Goal: Transaction & Acquisition: Purchase product/service

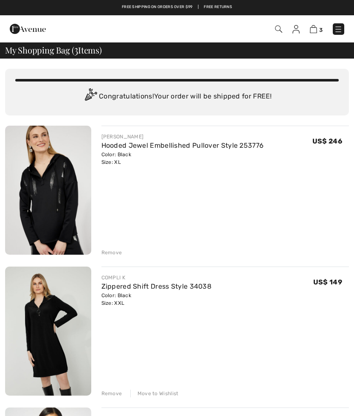
click at [114, 250] on div "Remove" at bounding box center [111, 253] width 21 height 8
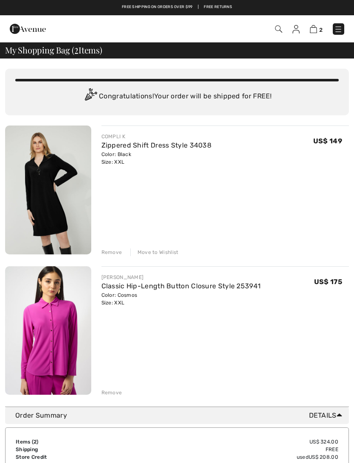
click at [165, 254] on div "Move to Wishlist" at bounding box center [154, 253] width 48 height 8
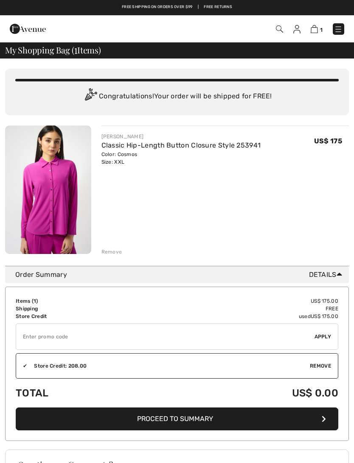
click at [294, 31] on img at bounding box center [296, 29] width 7 height 8
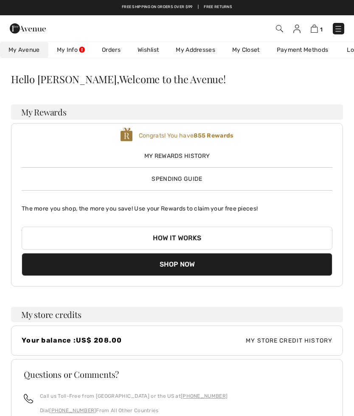
click at [148, 51] on link "Wishlist" at bounding box center [148, 50] width 38 height 16
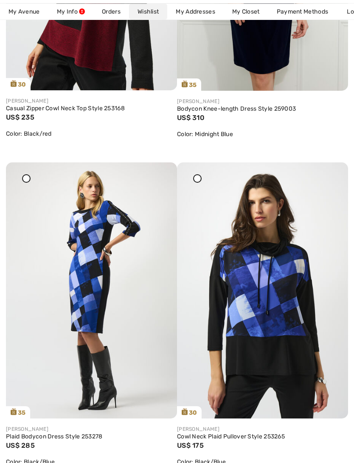
scroll to position [6660, 0]
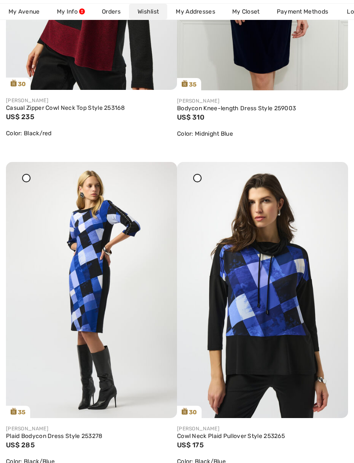
click at [258, 325] on img at bounding box center [262, 290] width 171 height 256
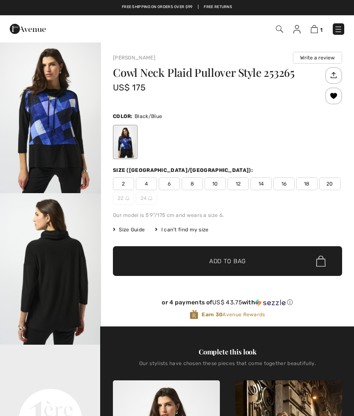
checkbox input "true"
click at [329, 182] on span "20" at bounding box center [329, 183] width 21 height 13
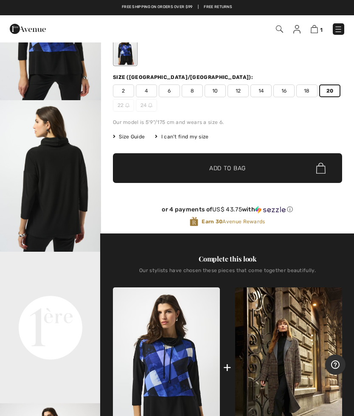
scroll to position [92, 0]
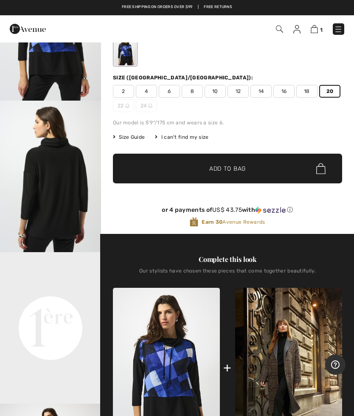
click at [212, 168] on span "Add to Bag" at bounding box center [227, 168] width 36 height 9
click at [310, 30] on img at bounding box center [313, 29] width 7 height 8
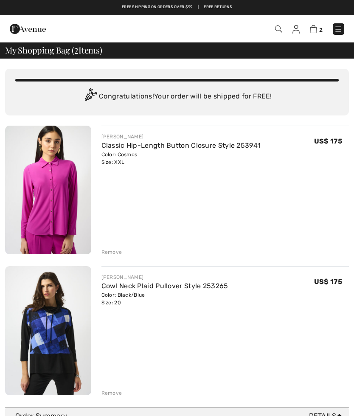
click at [117, 251] on div "Remove" at bounding box center [111, 252] width 21 height 8
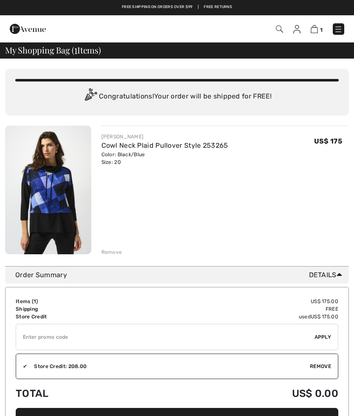
click at [290, 32] on span "1" at bounding box center [249, 28] width 190 height 11
click at [300, 28] on img at bounding box center [296, 29] width 7 height 8
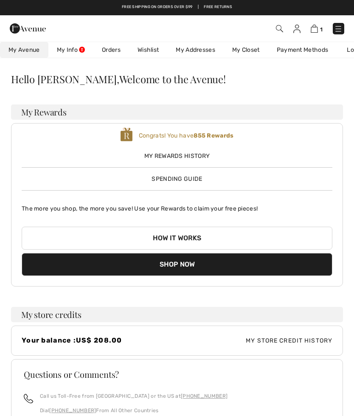
click at [174, 178] on span "Spending Guide" at bounding box center [176, 178] width 50 height 7
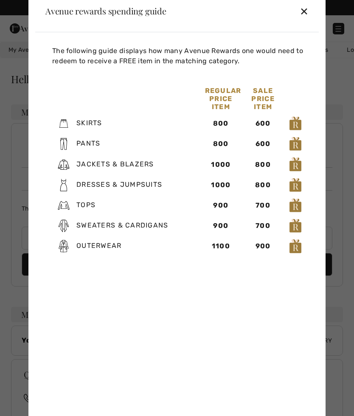
click at [308, 3] on div "✕" at bounding box center [303, 11] width 9 height 18
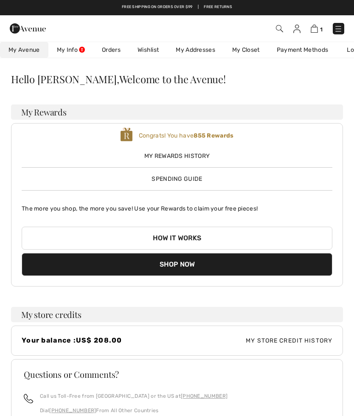
click at [309, 334] on div "Your balance : US$ 208.00 My Store Credit History" at bounding box center [177, 340] width 332 height 30
click at [295, 337] on span "My Store Credit History" at bounding box center [254, 340] width 155 height 9
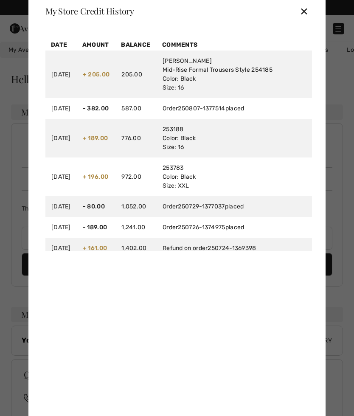
click at [308, 5] on div "✕" at bounding box center [303, 11] width 9 height 18
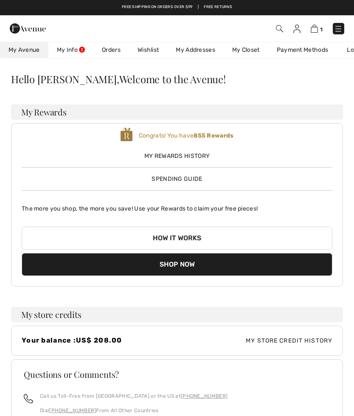
click at [341, 33] on img at bounding box center [338, 29] width 8 height 8
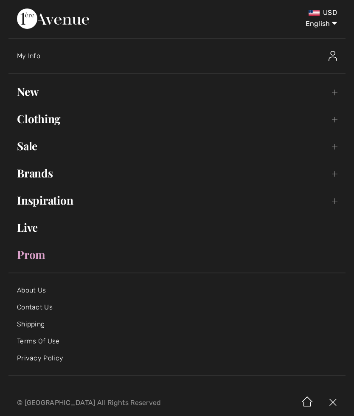
click at [38, 93] on link "New Toggle submenu" at bounding box center [176, 91] width 337 height 19
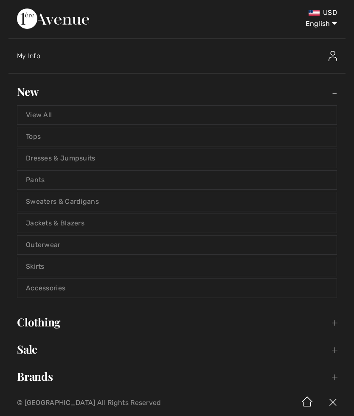
click at [66, 220] on link "Jackets & Blazers" at bounding box center [176, 223] width 319 height 19
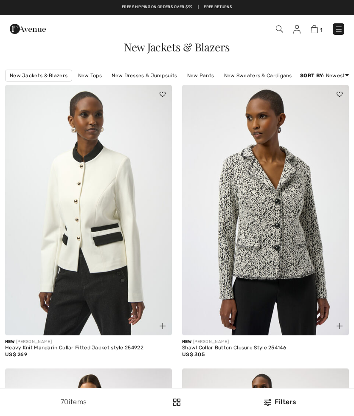
checkbox input "true"
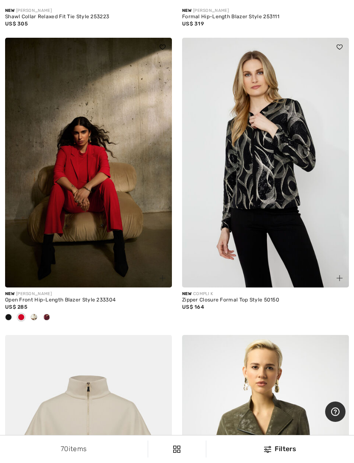
scroll to position [4180, 0]
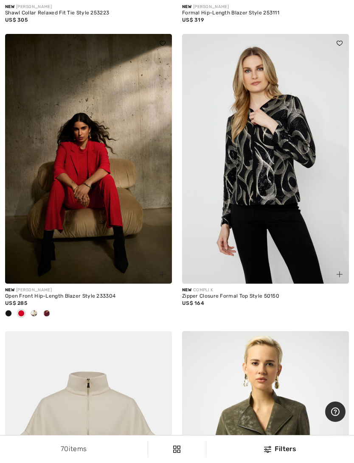
click at [12, 320] on div at bounding box center [8, 314] width 13 height 14
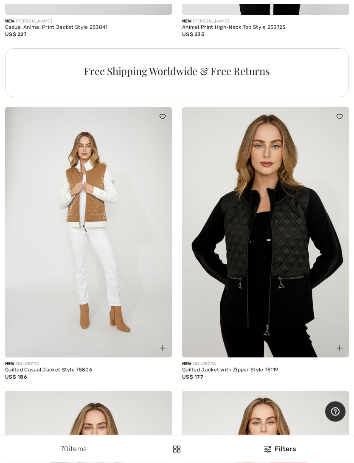
scroll to position [5328, 0]
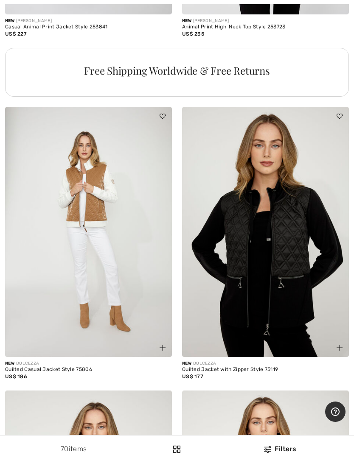
click at [252, 301] on img at bounding box center [265, 232] width 167 height 250
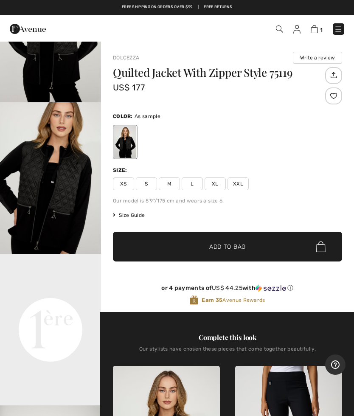
scroll to position [122, 0]
click at [317, 29] on img at bounding box center [313, 29] width 7 height 8
